Goal: Task Accomplishment & Management: Use online tool/utility

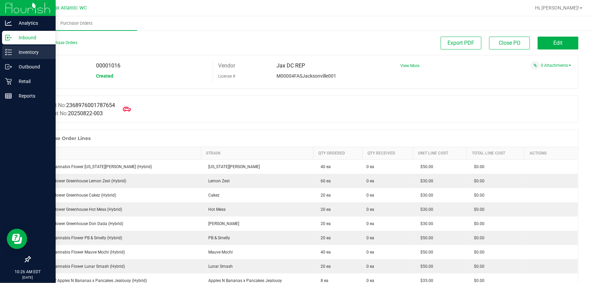
click at [11, 51] on icon at bounding box center [8, 52] width 7 height 7
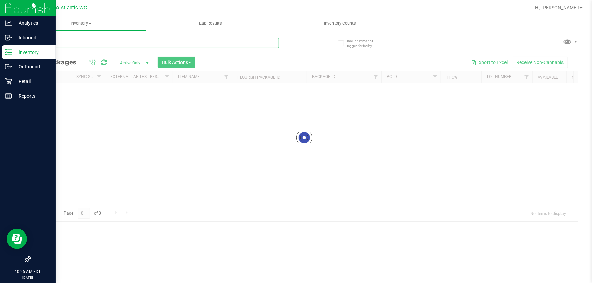
click at [84, 45] on div "Inventory All packages All inventory Waste log Create inventory Lab Results Inv…" at bounding box center [304, 149] width 576 height 267
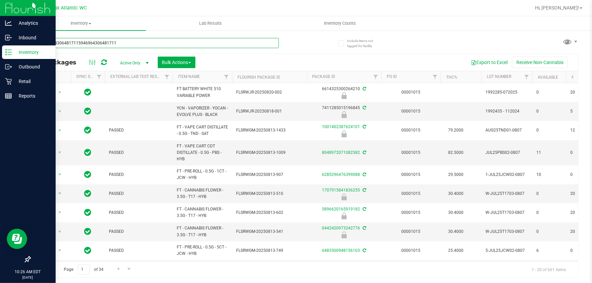
click at [137, 45] on input "59469643064817115946964306481711" at bounding box center [154, 43] width 249 height 10
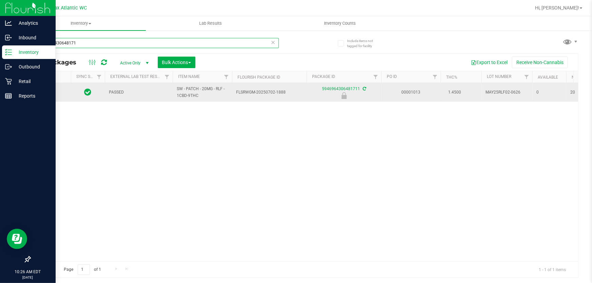
type input "594696430648171"
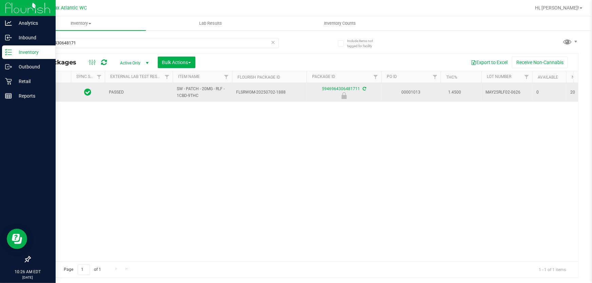
click at [48, 84] on td at bounding box center [50, 92] width 41 height 19
click at [48, 92] on span "Action" at bounding box center [46, 92] width 18 height 9
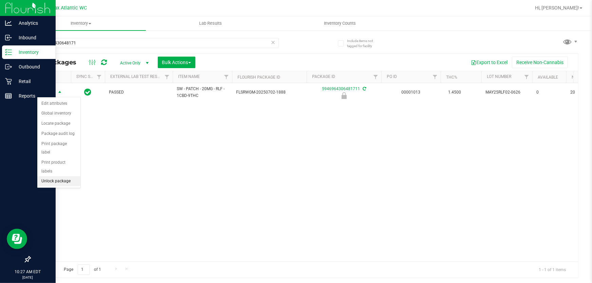
click at [66, 176] on li "Unlock package" at bounding box center [58, 181] width 43 height 10
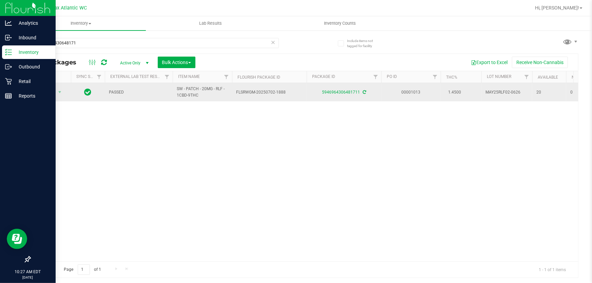
click at [50, 89] on span "Action" at bounding box center [46, 92] width 18 height 9
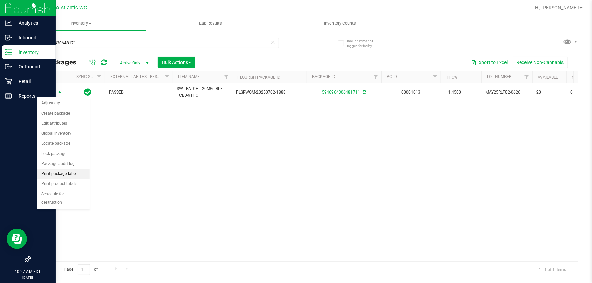
click at [78, 176] on li "Print package label" at bounding box center [63, 174] width 52 height 10
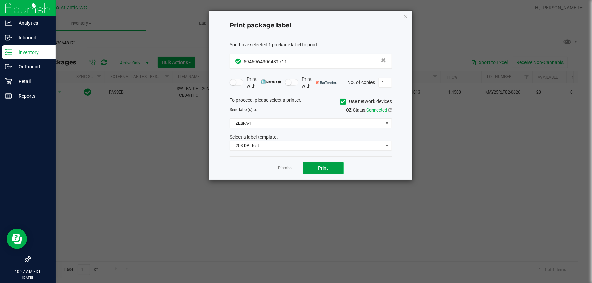
click at [335, 168] on button "Print" at bounding box center [323, 168] width 41 height 12
